Goal: Information Seeking & Learning: Learn about a topic

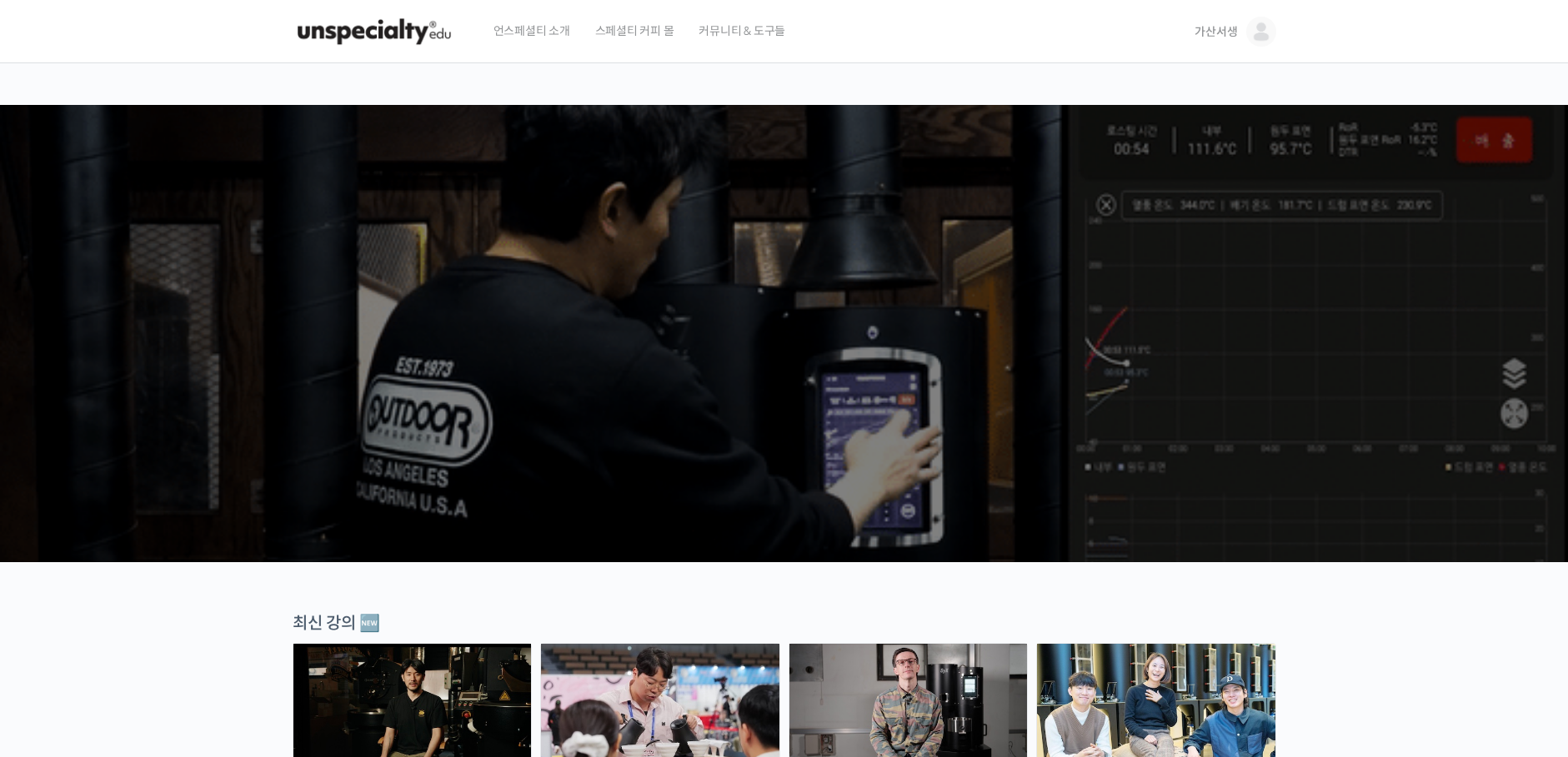
click at [1209, 36] on span "가산서생" at bounding box center [1215, 32] width 43 height 15
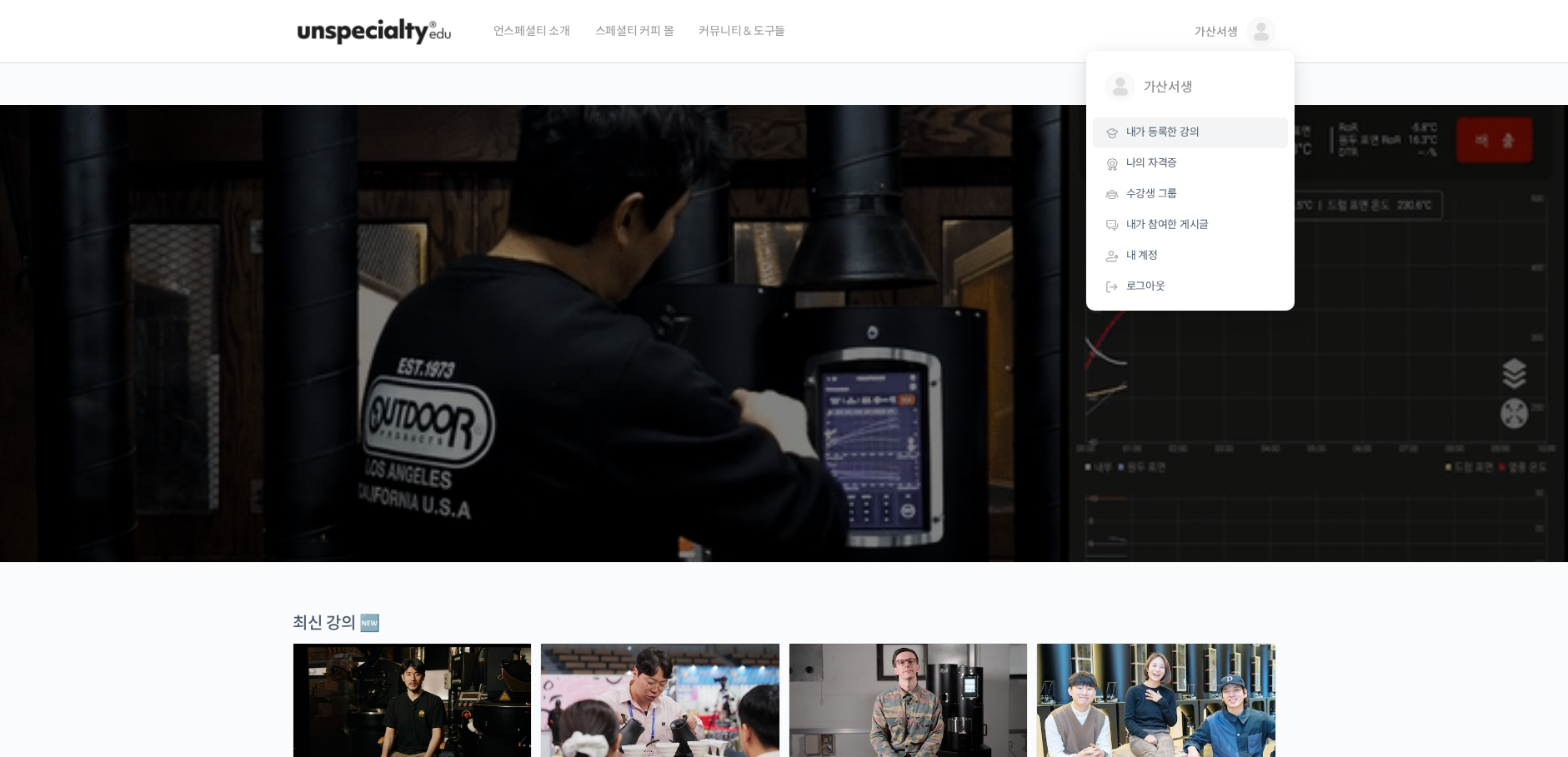
click at [1173, 139] on span "내가 등록한 강의" at bounding box center [1163, 131] width 74 height 14
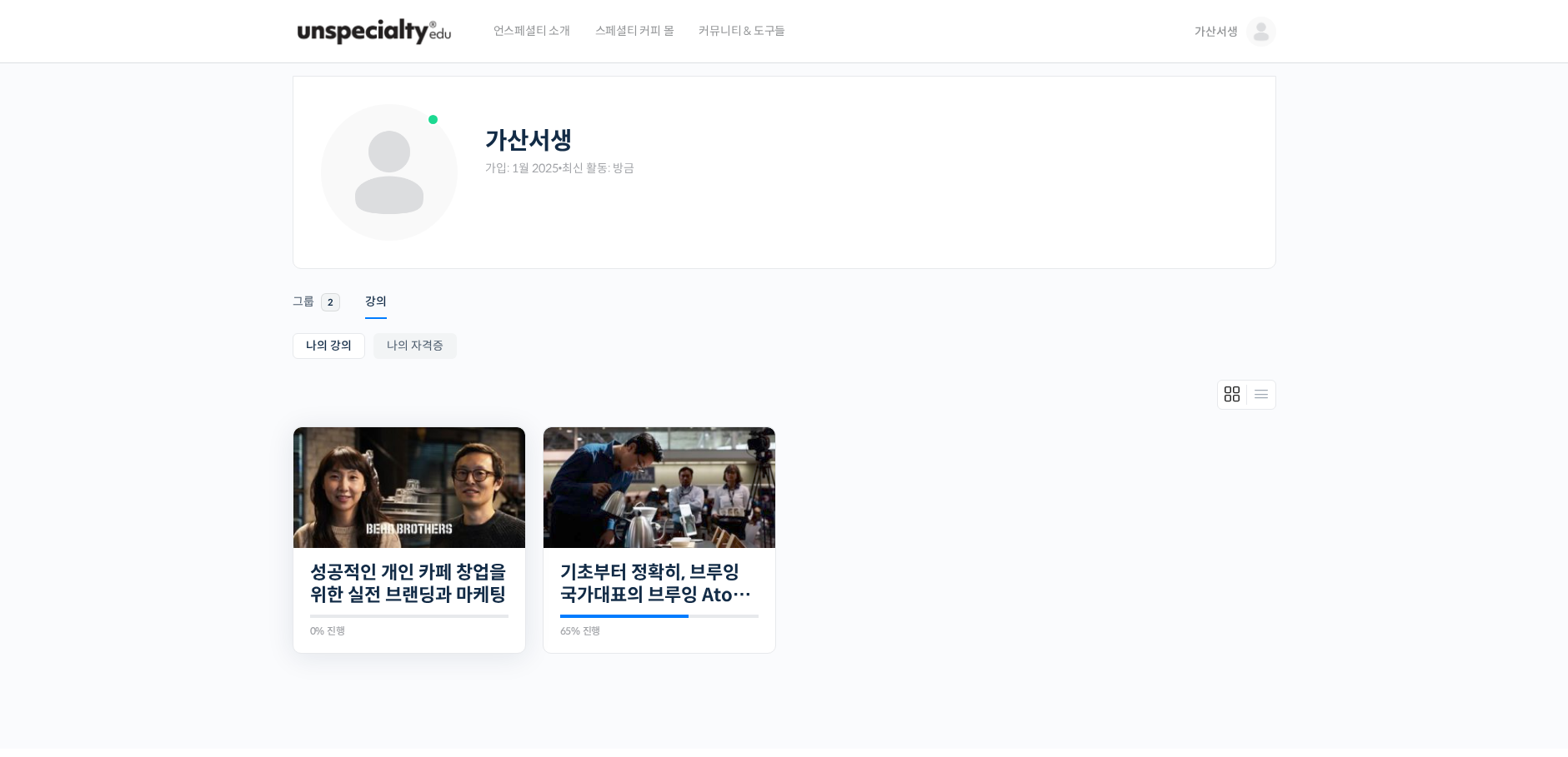
click at [433, 489] on img at bounding box center [409, 488] width 232 height 120
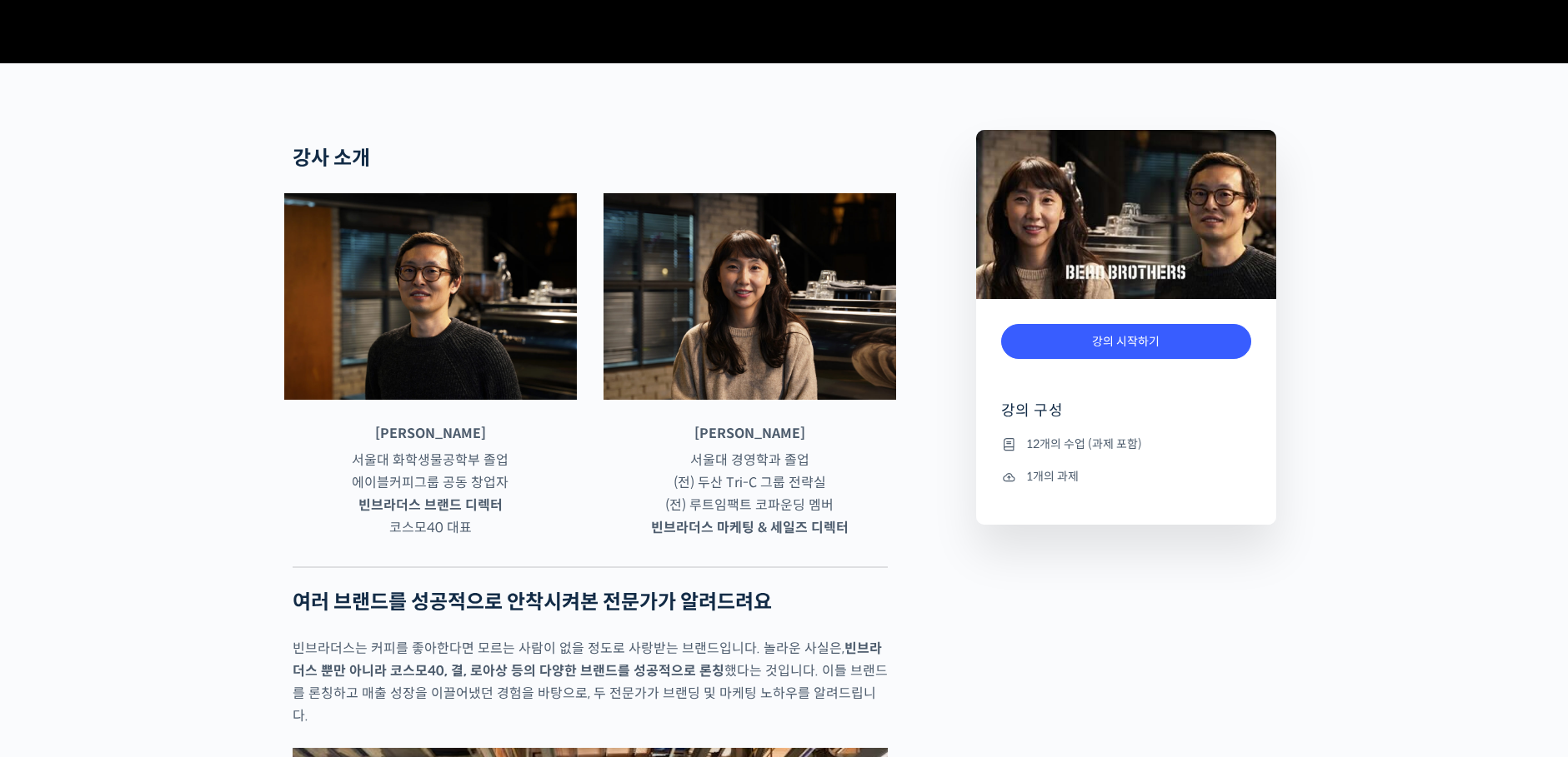
scroll to position [583, 0]
